Goal: Task Accomplishment & Management: Use online tool/utility

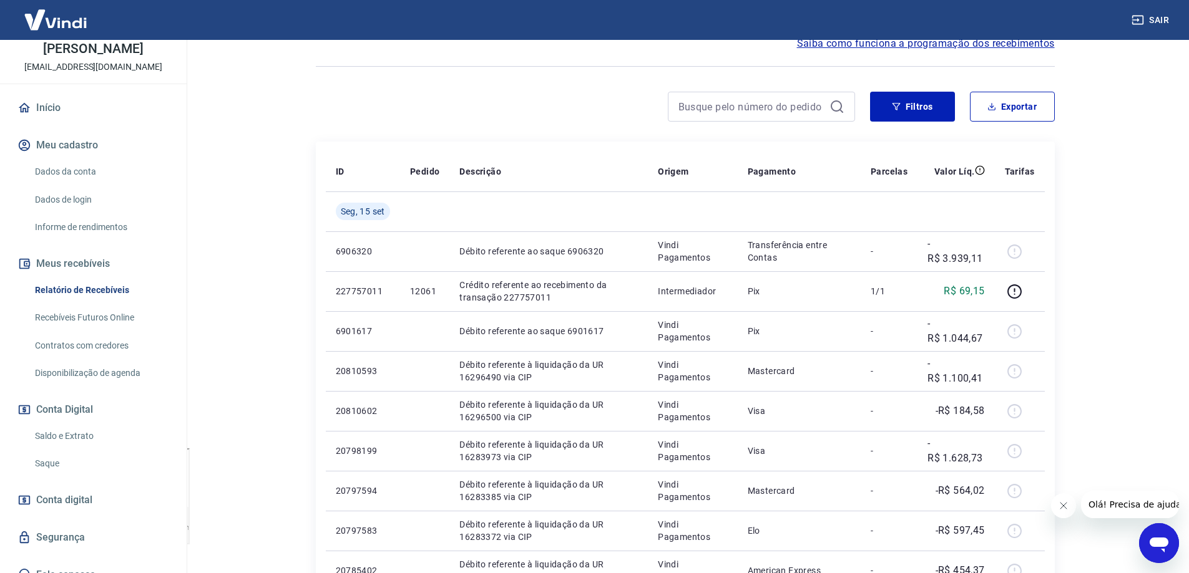
scroll to position [78, 0]
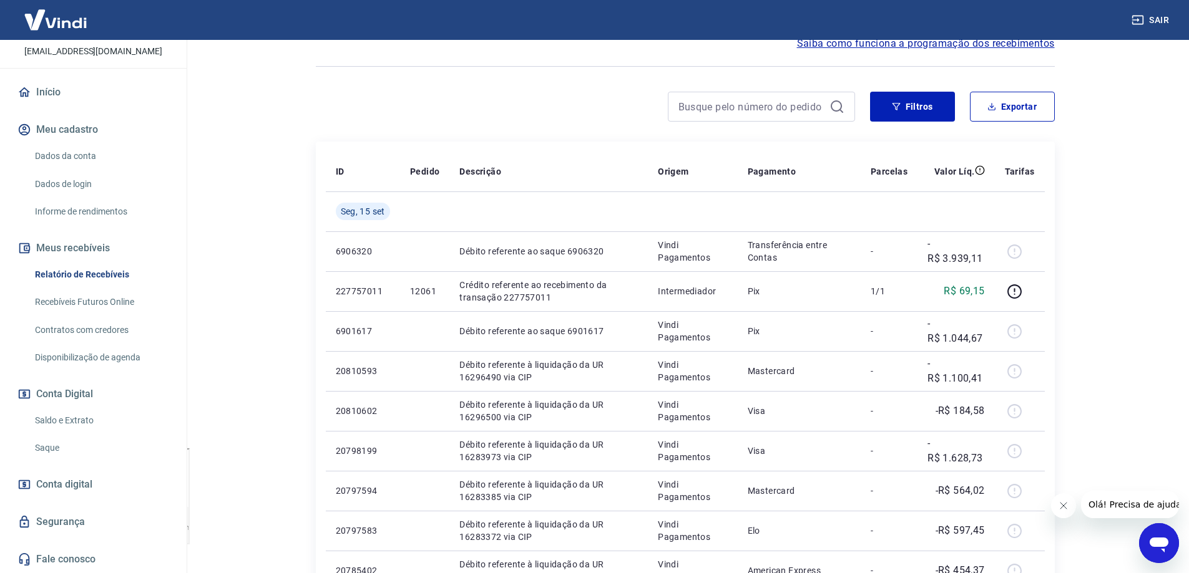
click at [101, 302] on link "Recebíveis Futuros Online" at bounding box center [101, 303] width 142 height 26
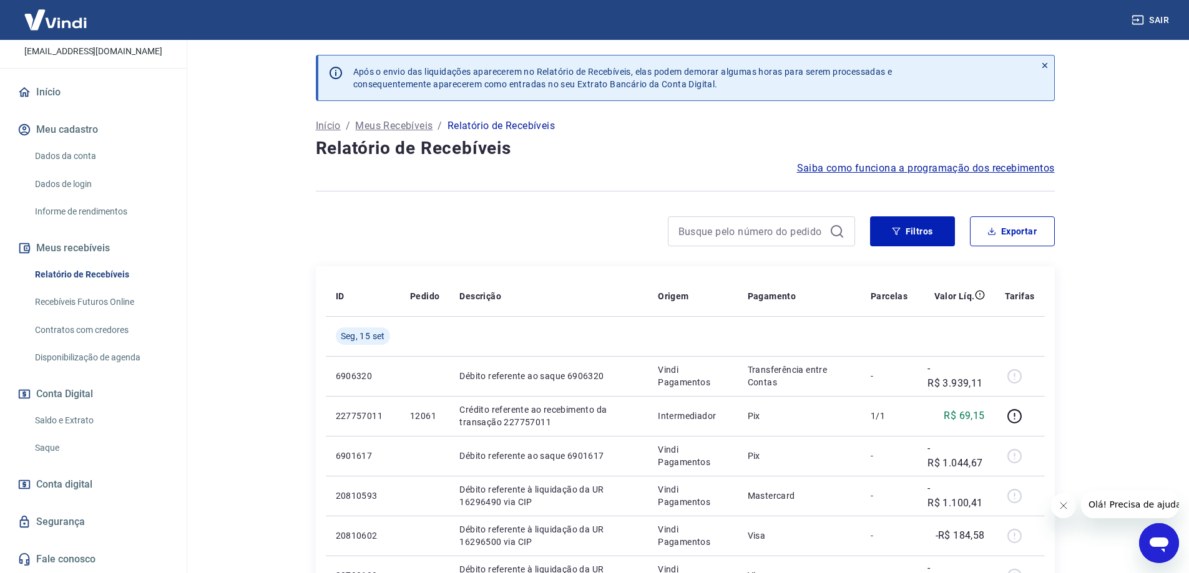
scroll to position [0, 0]
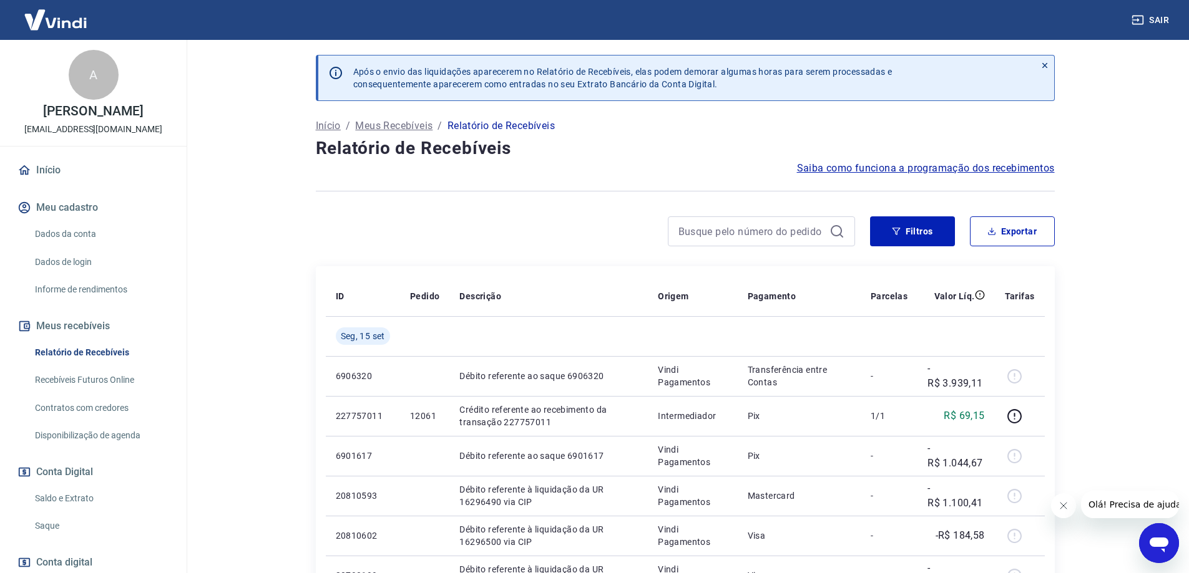
drag, startPoint x: 59, startPoint y: 19, endPoint x: 143, endPoint y: 1, distance: 86.2
click at [58, 19] on img at bounding box center [55, 20] width 81 height 38
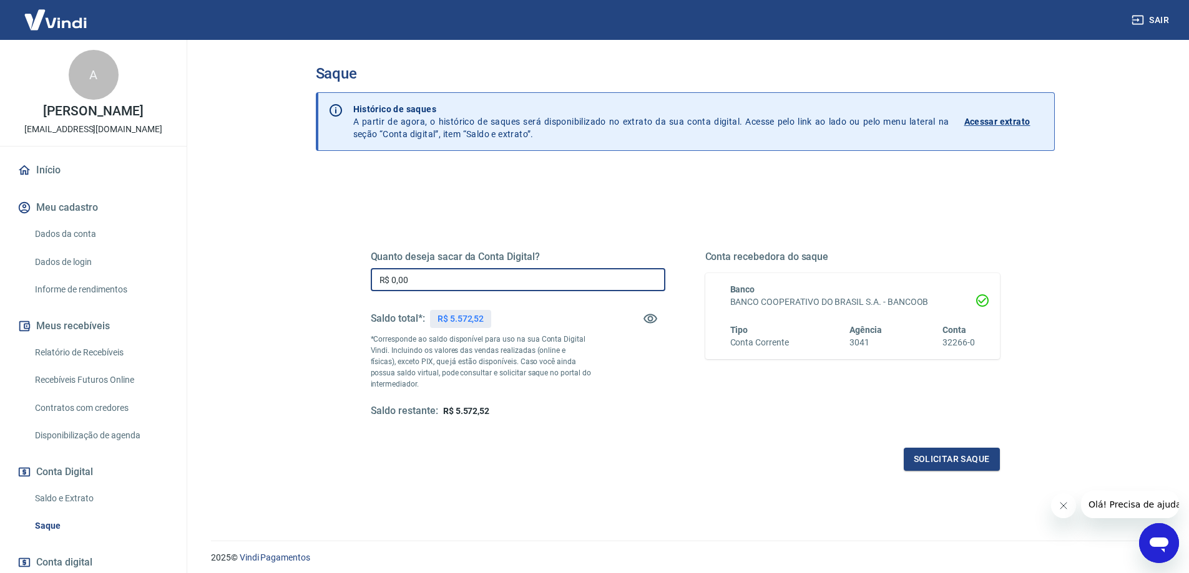
click at [421, 274] on input "R$ 0,00" at bounding box center [518, 279] width 295 height 23
type input "R$ 5.572,52"
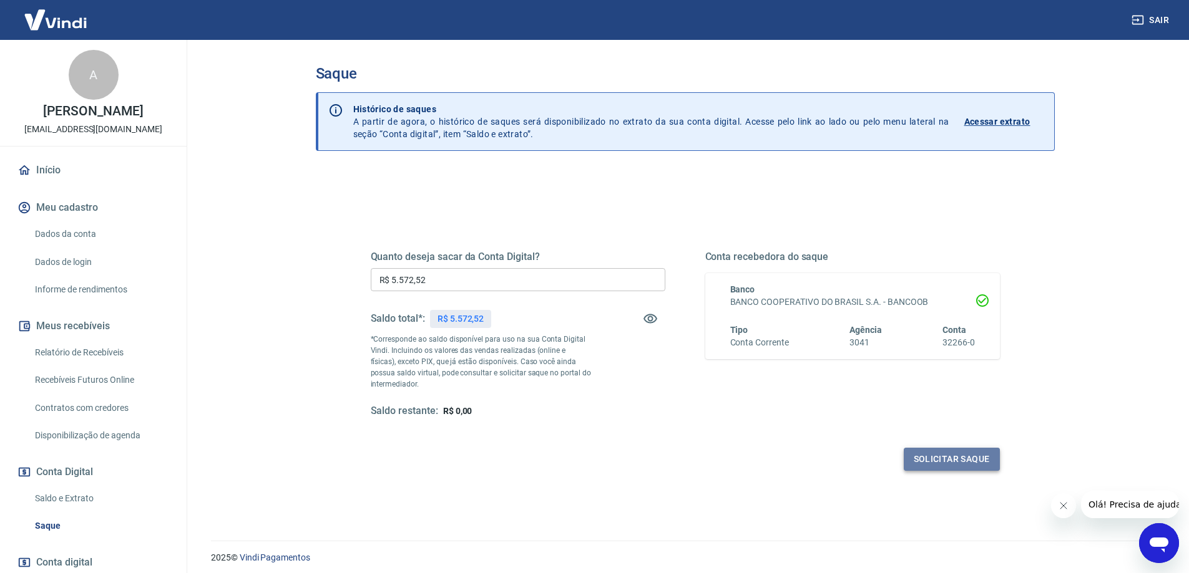
click at [974, 456] on button "Solicitar saque" at bounding box center [951, 459] width 96 height 23
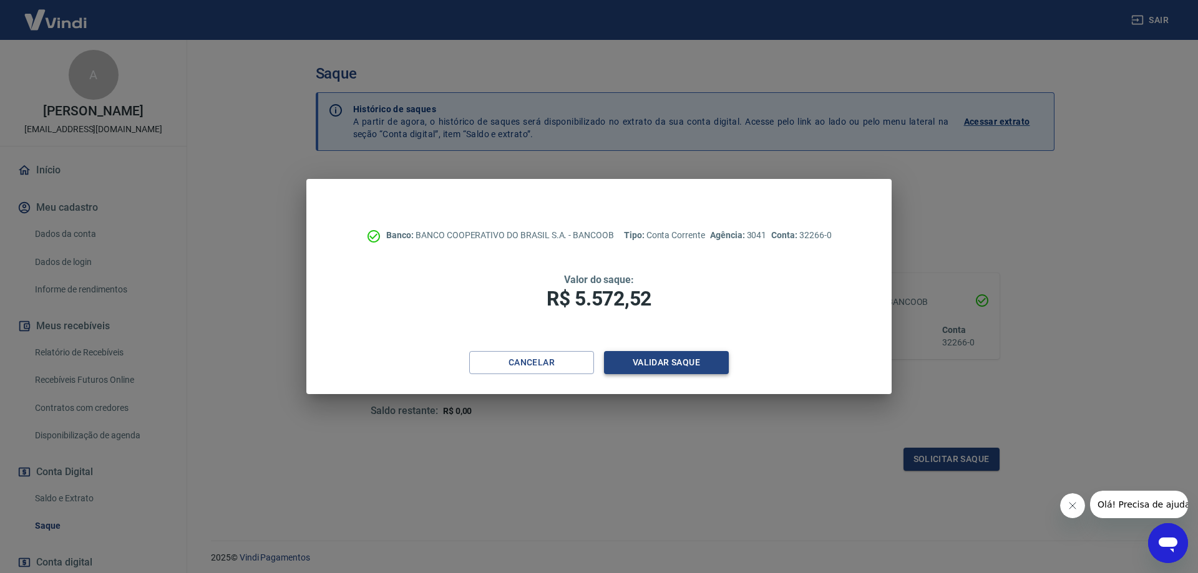
click at [640, 368] on button "Validar saque" at bounding box center [666, 362] width 125 height 23
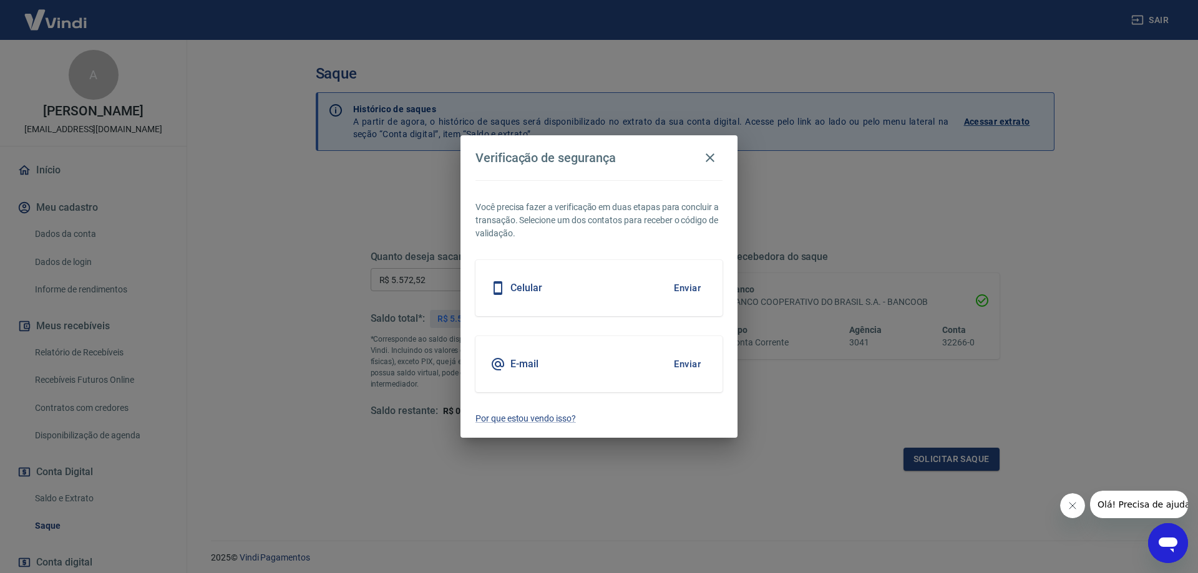
click at [1079, 510] on button "Fechar mensagem da empresa" at bounding box center [1072, 506] width 25 height 25
click at [689, 286] on button "Enviar" at bounding box center [687, 288] width 41 height 26
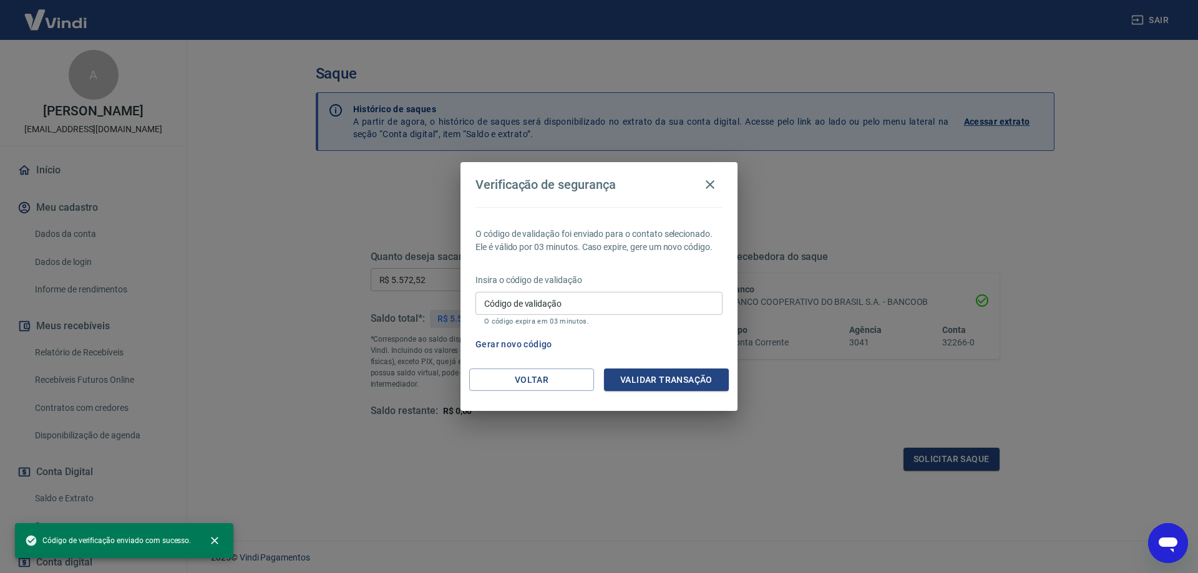
click at [614, 307] on input "Código de validação" at bounding box center [598, 303] width 247 height 23
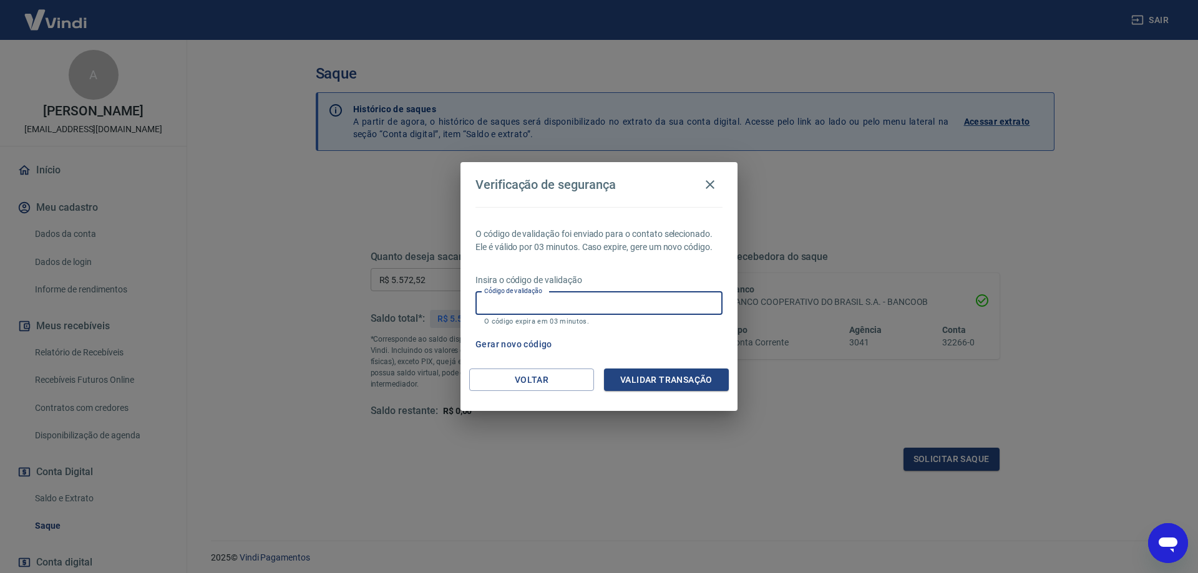
click at [614, 307] on input "Código de validação" at bounding box center [598, 303] width 247 height 23
click at [665, 248] on p "O código de validação foi enviado para o contato selecionado. Ele é válido por …" at bounding box center [598, 241] width 247 height 26
click at [620, 293] on input "Código de validação" at bounding box center [598, 303] width 247 height 23
click at [515, 310] on input "Código de validação" at bounding box center [598, 303] width 247 height 23
click at [506, 350] on button "Gerar novo código" at bounding box center [513, 344] width 87 height 23
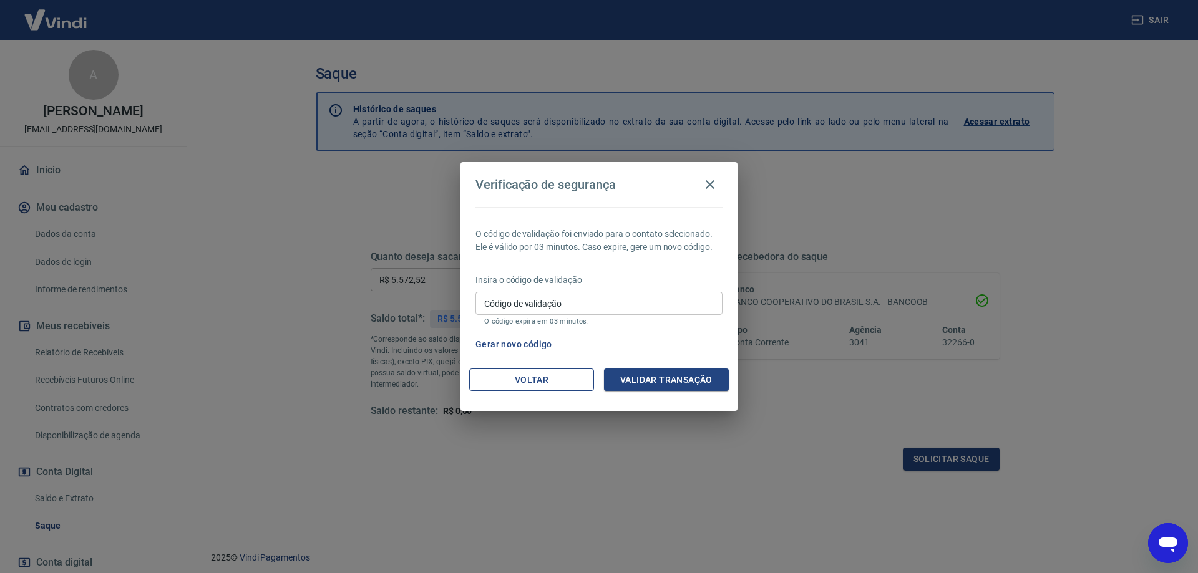
click at [539, 378] on button "Voltar" at bounding box center [531, 380] width 125 height 23
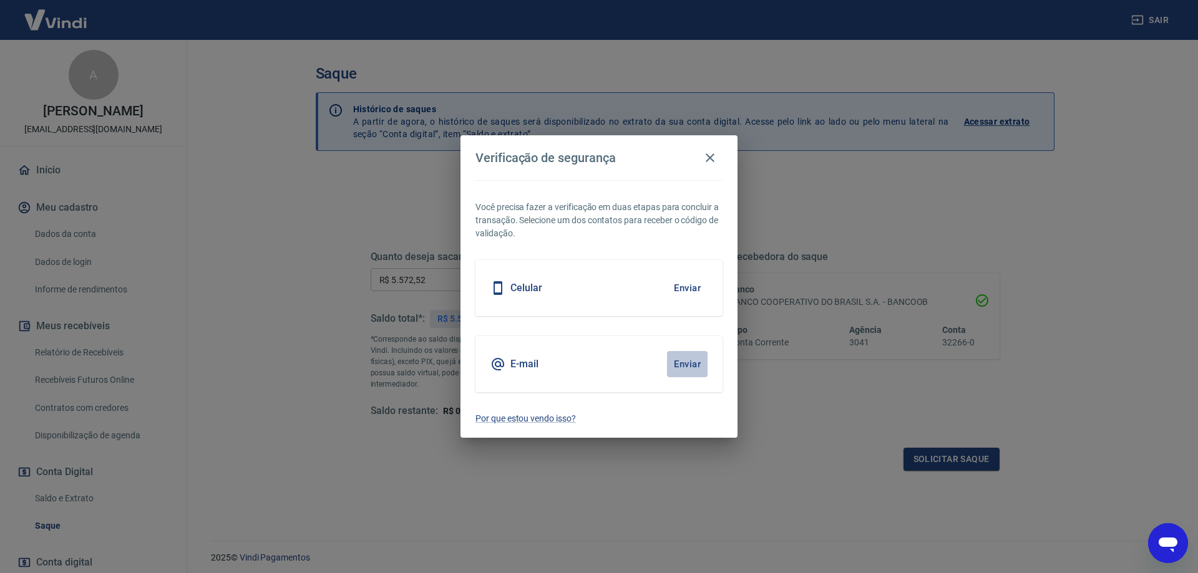
click at [677, 364] on button "Enviar" at bounding box center [687, 364] width 41 height 26
